Goal: Task Accomplishment & Management: Use online tool/utility

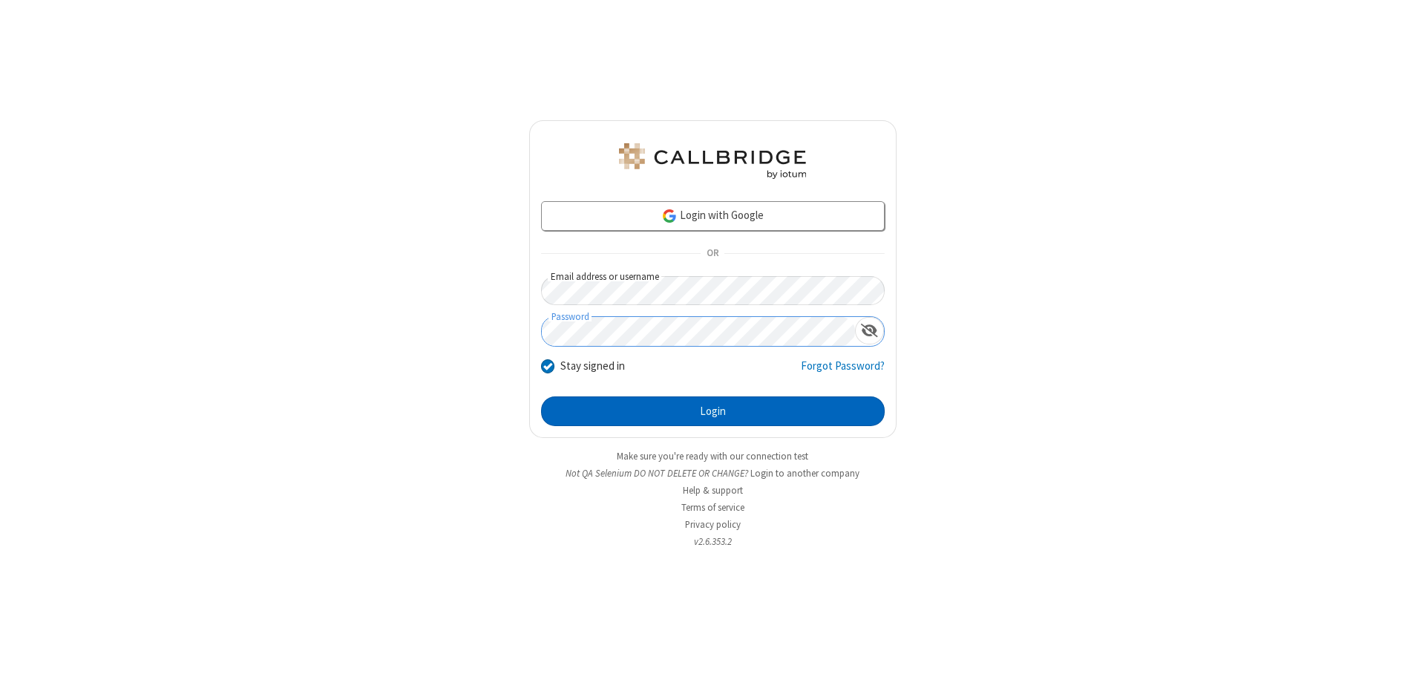
click at [712, 411] on button "Login" at bounding box center [713, 411] width 344 height 30
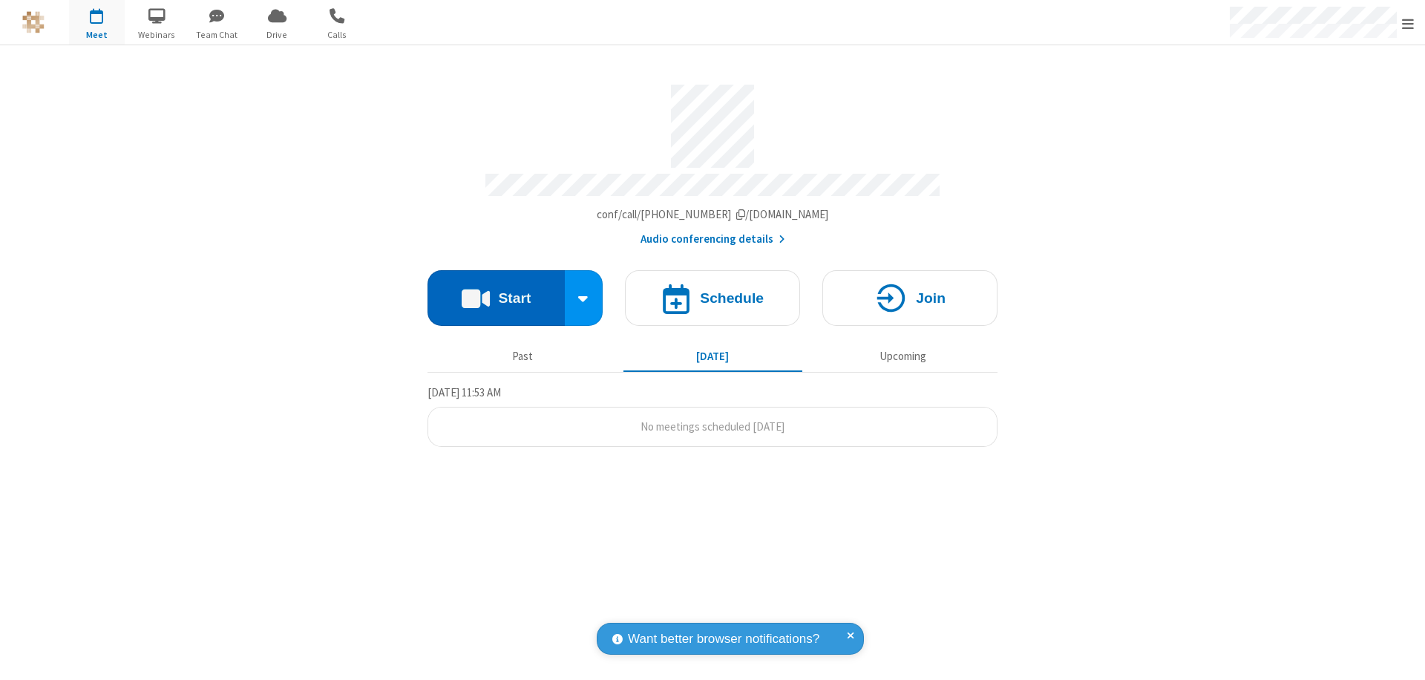
click at [496, 291] on button "Start" at bounding box center [495, 298] width 137 height 56
